Goal: Find specific page/section: Find specific page/section

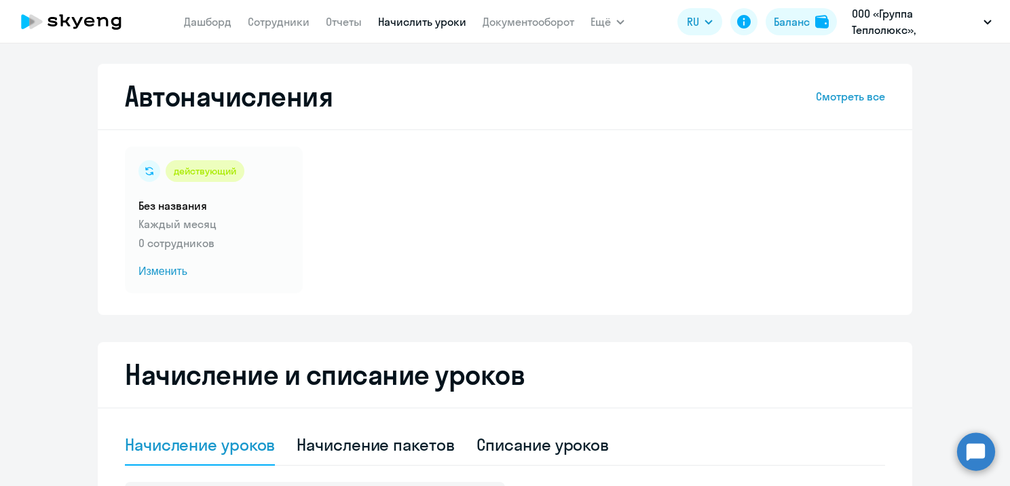
select select "10"
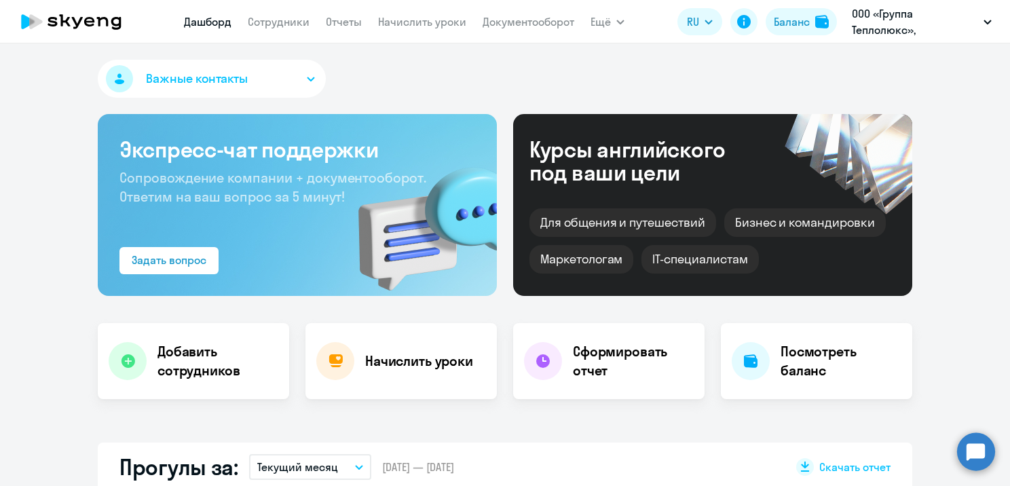
select select "30"
